Goal: Communication & Community: Answer question/provide support

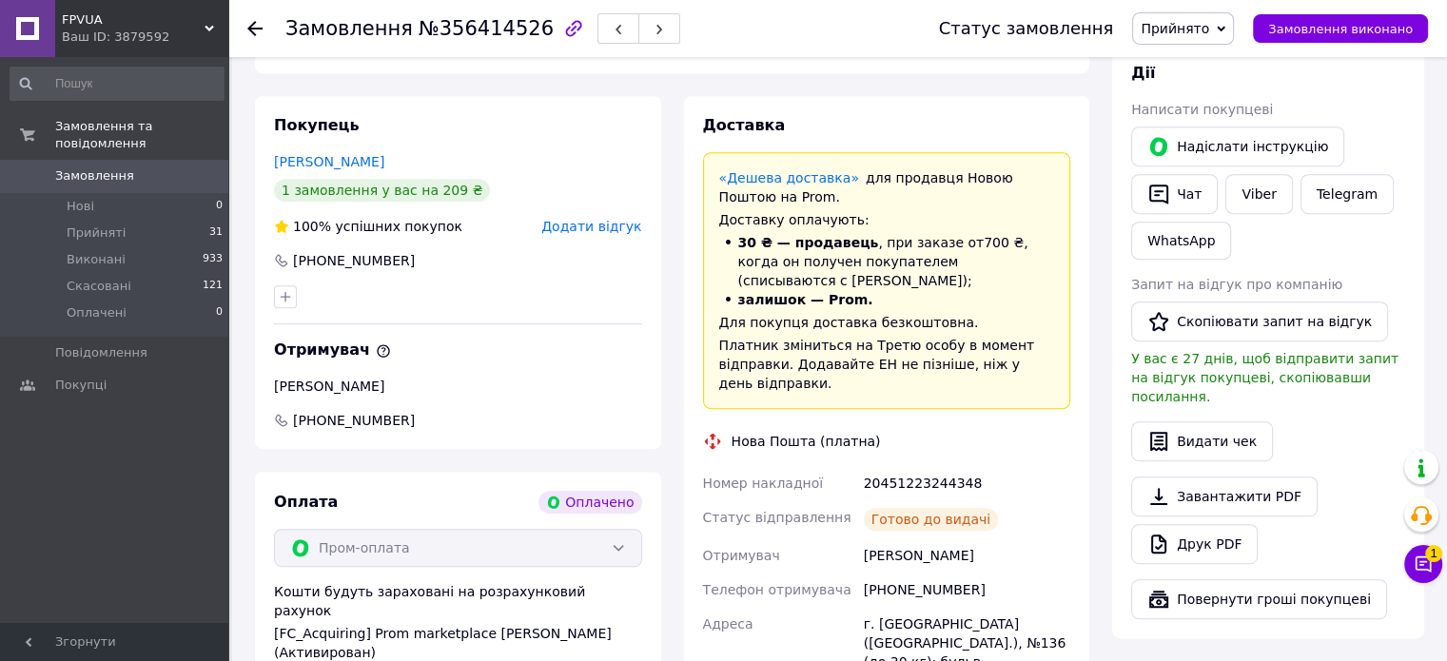
scroll to position [462, 0]
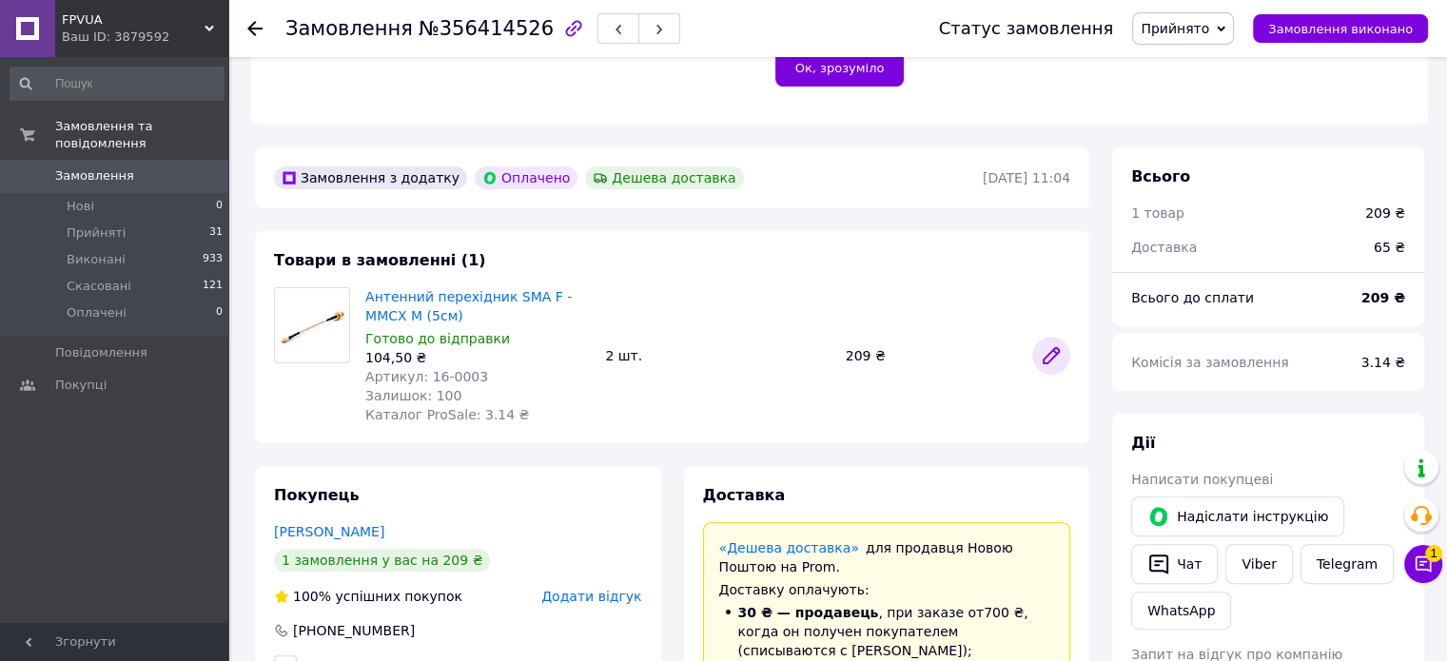
click at [1058, 357] on icon at bounding box center [1051, 355] width 23 height 23
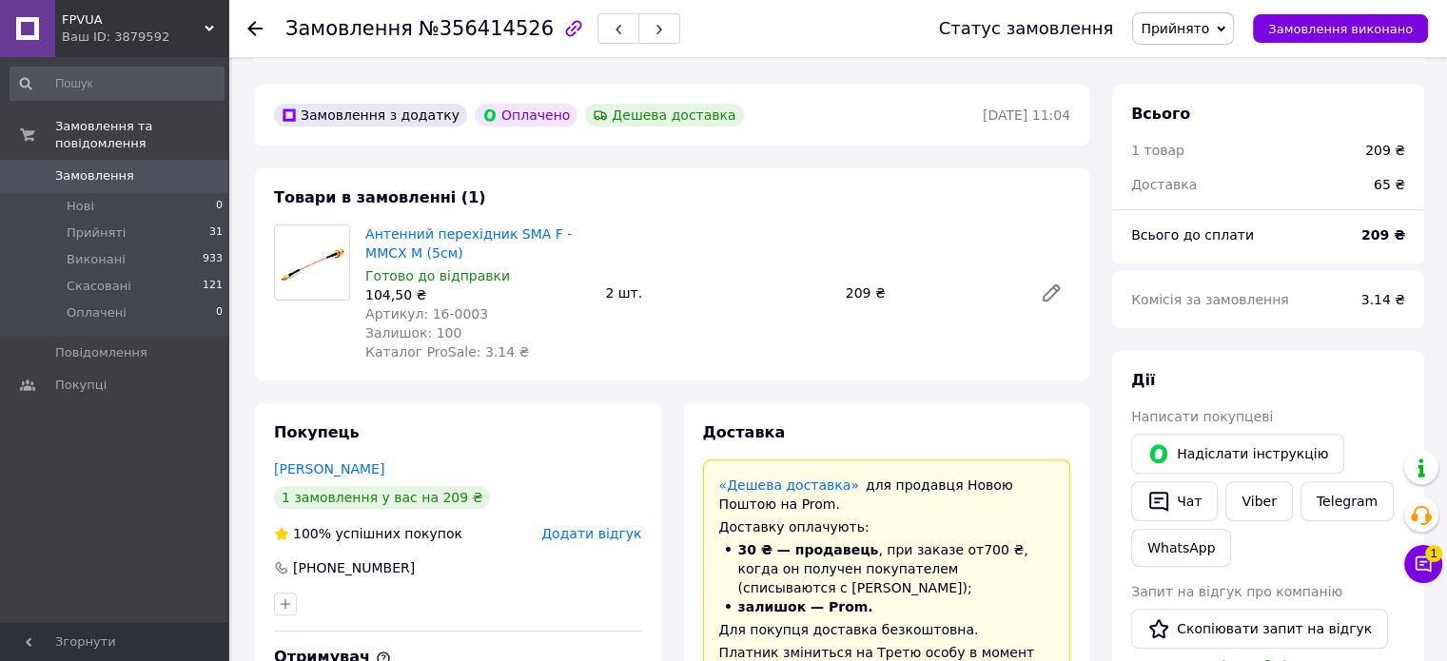
scroll to position [557, 0]
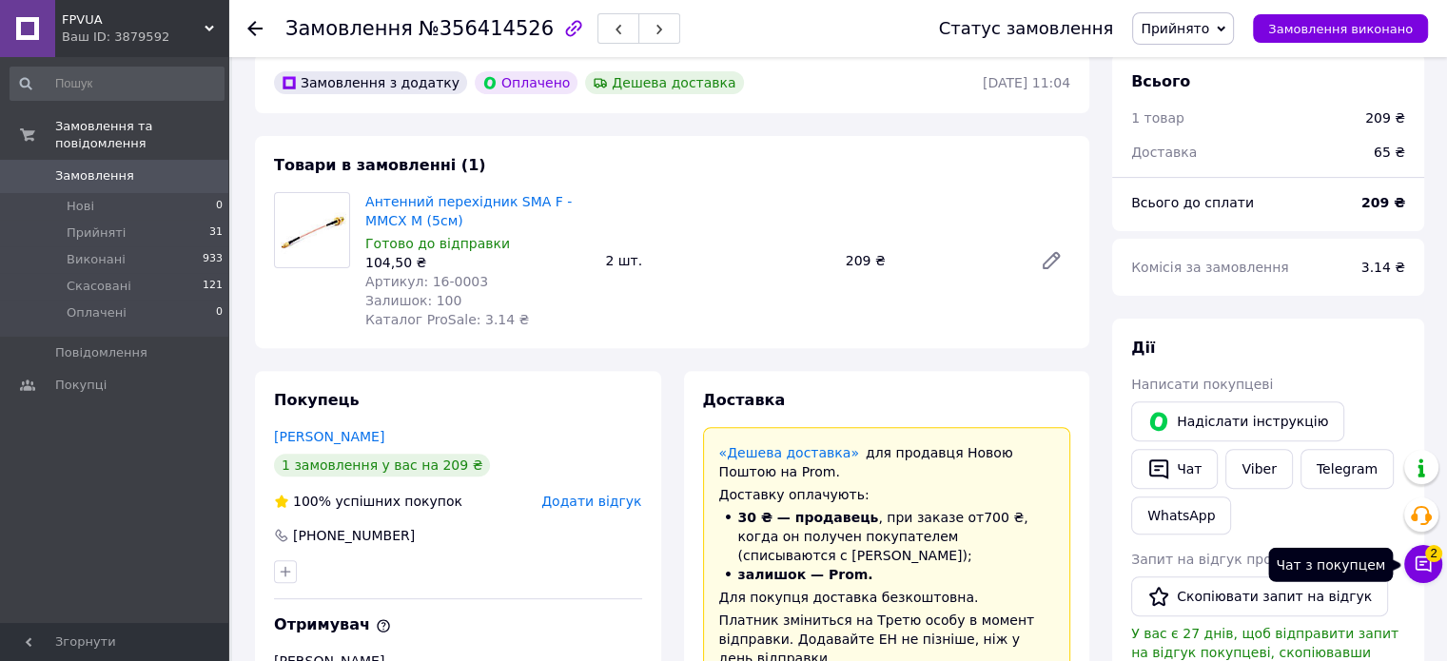
click at [1425, 566] on icon at bounding box center [1422, 563] width 19 height 19
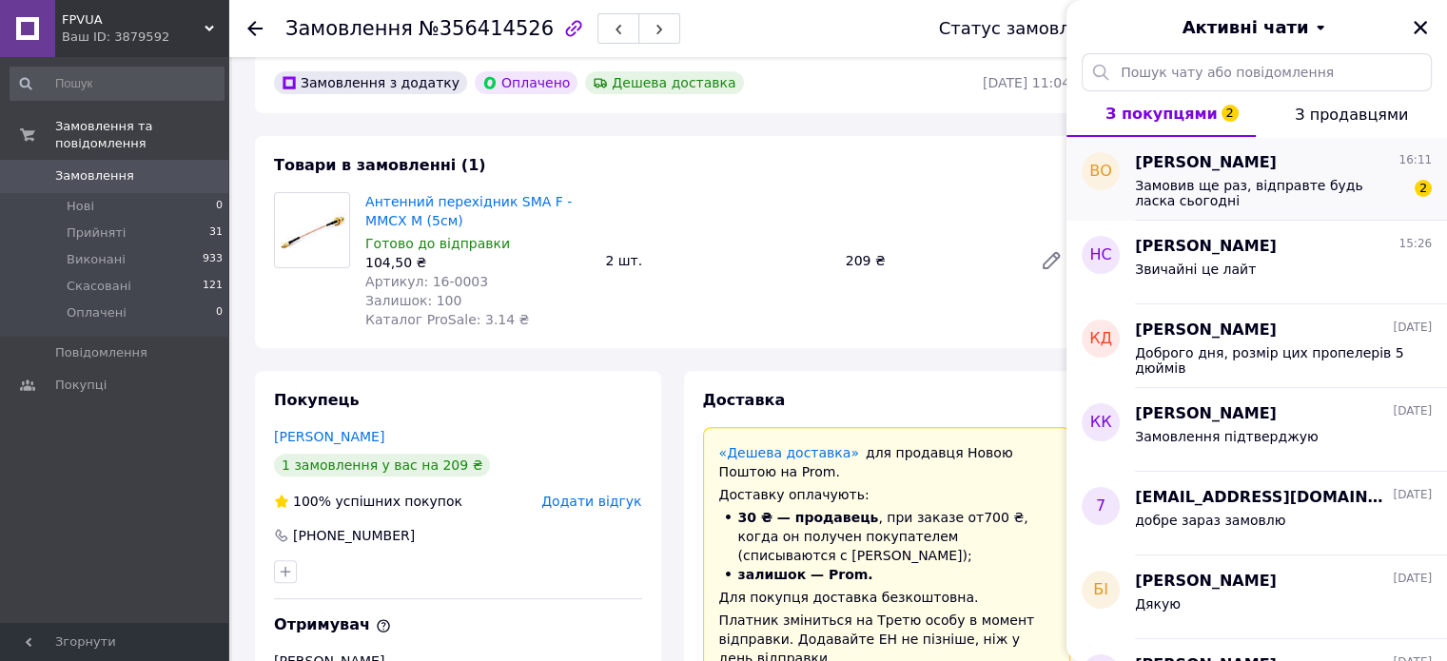
click at [1193, 196] on span "Замовив ще раз, відправте будь ласка сьогодні" at bounding box center [1270, 193] width 270 height 30
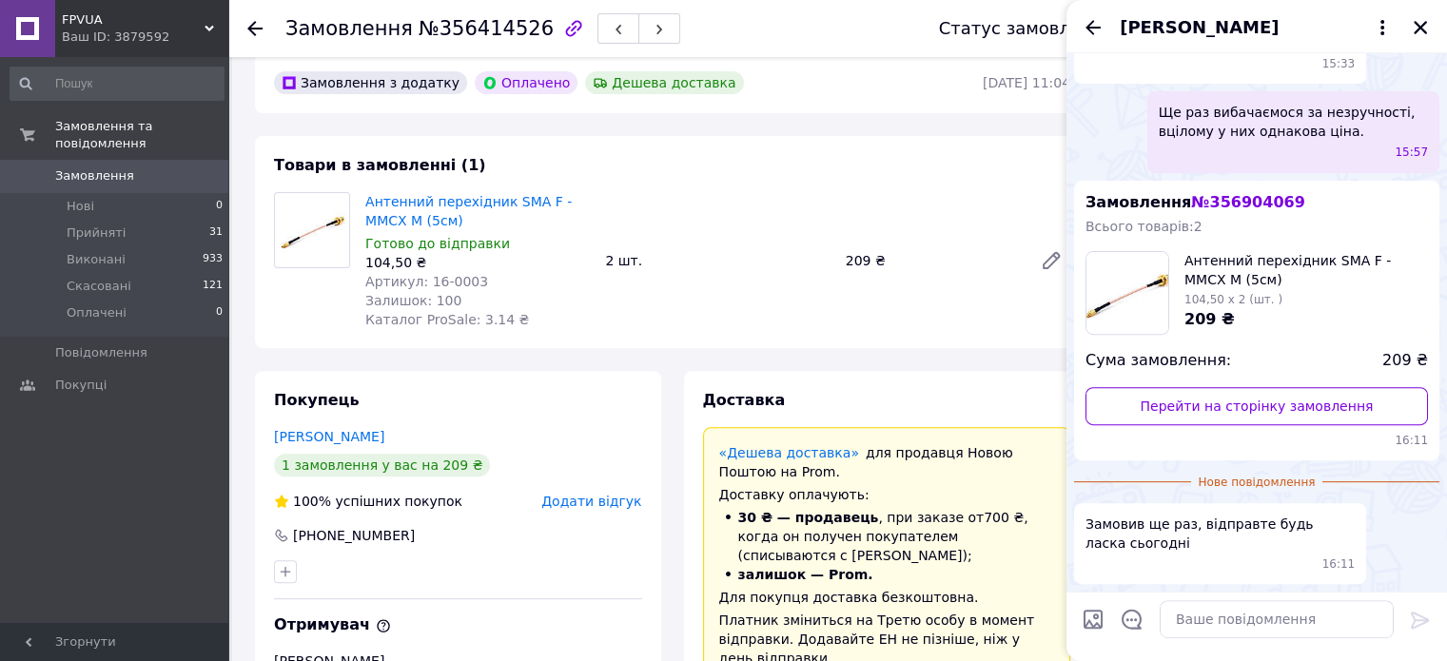
scroll to position [913, 0]
click at [1216, 612] on textarea at bounding box center [1276, 619] width 234 height 38
type textarea "Так, сьогодні відправимо"
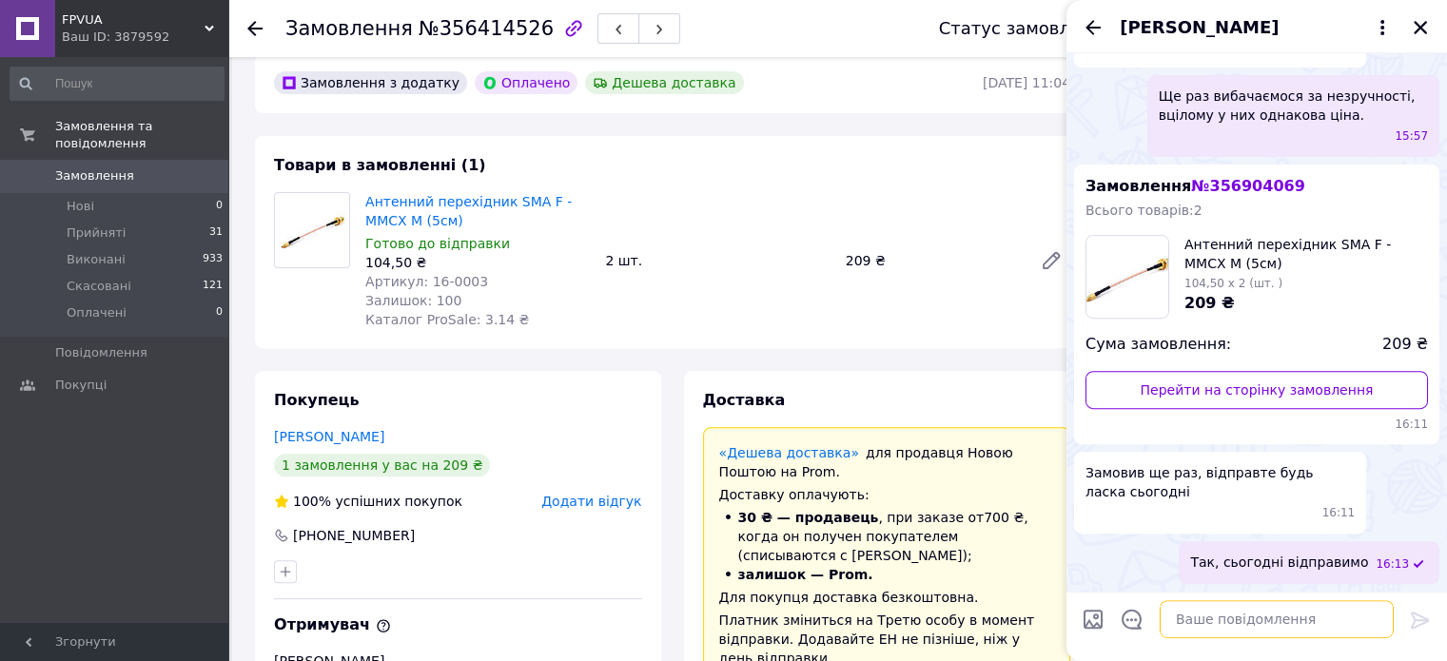
scroll to position [929, 0]
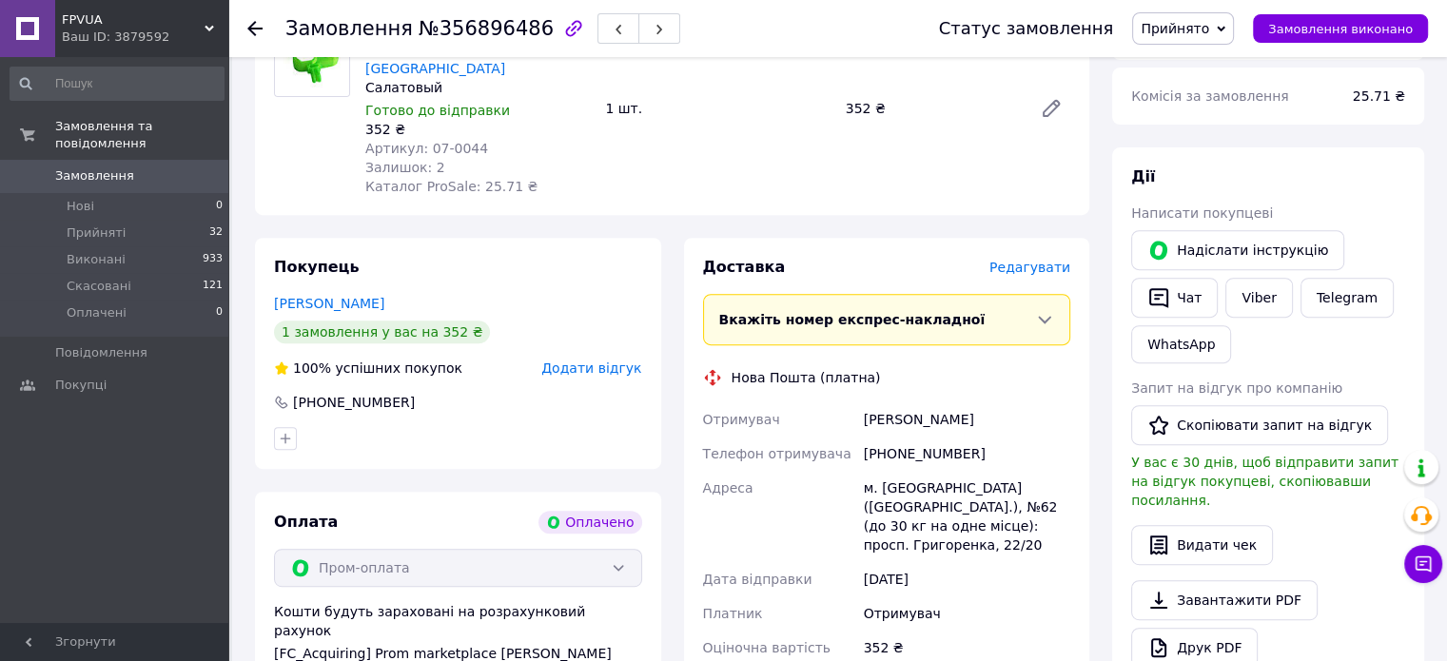
scroll to position [761, 0]
